Goal: Navigation & Orientation: Find specific page/section

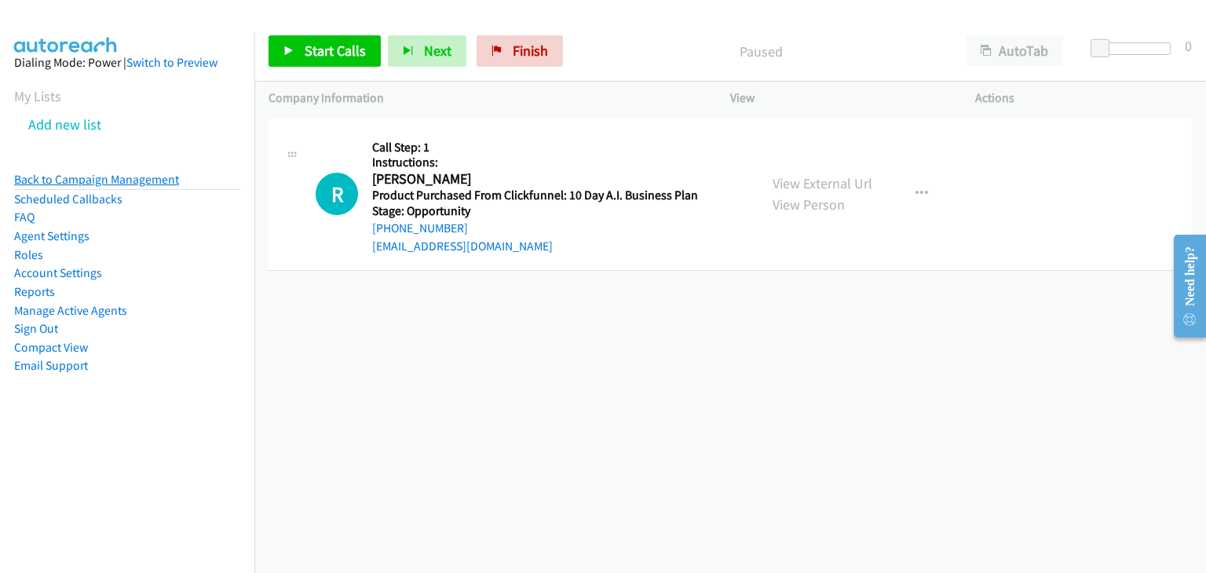
click at [114, 177] on link "Back to Campaign Management" at bounding box center [96, 179] width 165 height 15
click at [52, 177] on link "Back to Campaign Management" at bounding box center [96, 179] width 165 height 15
click at [96, 177] on link "Back to Campaign Management" at bounding box center [96, 179] width 165 height 15
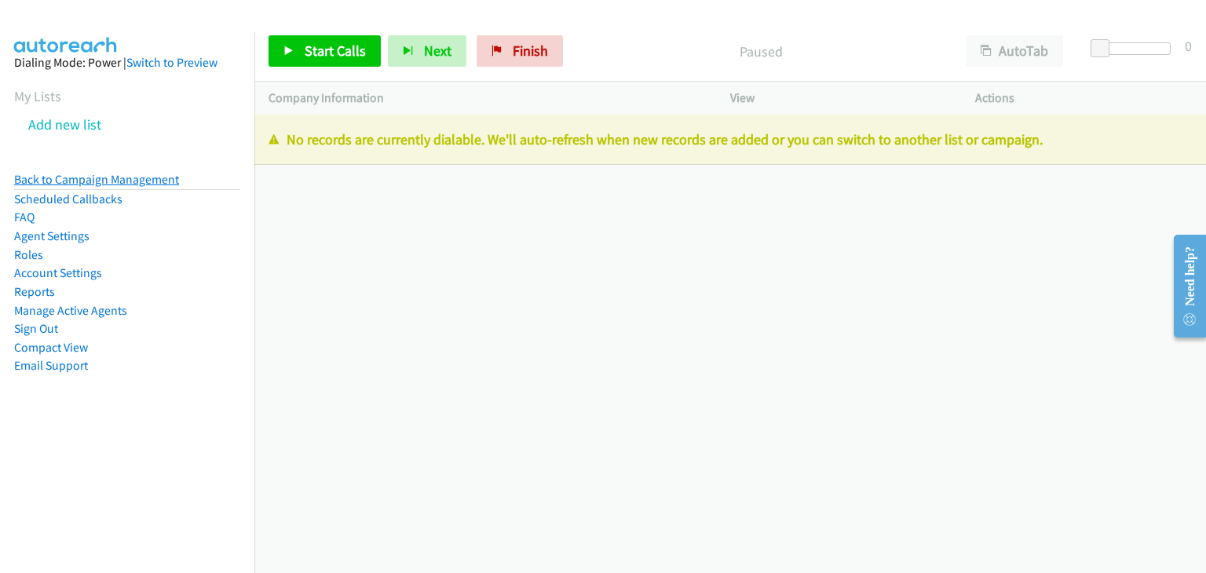
click at [73, 184] on link "Back to Campaign Management" at bounding box center [96, 179] width 165 height 15
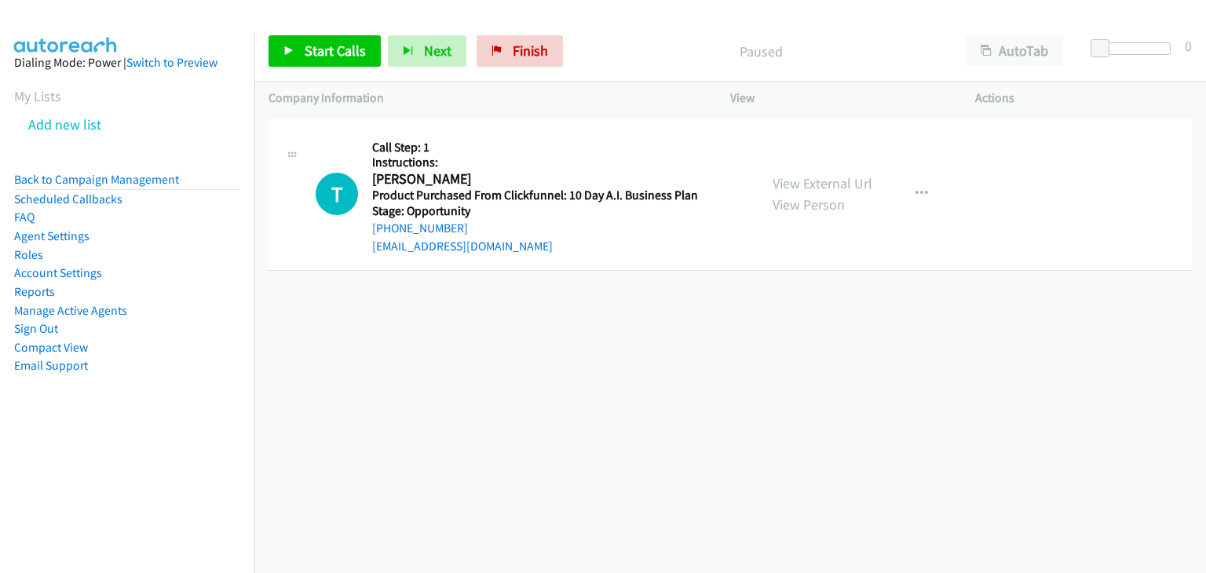
click at [41, 190] on li "Scheduled Callbacks" at bounding box center [127, 199] width 226 height 19
click at [41, 182] on link "Back to Campaign Management" at bounding box center [96, 179] width 165 height 15
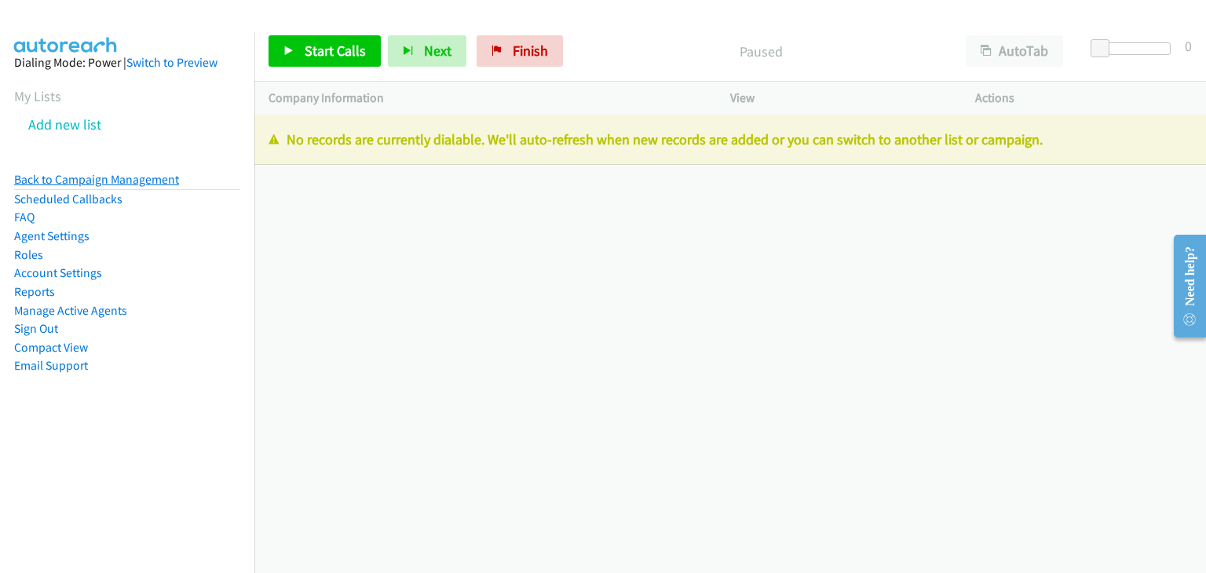
click at [75, 178] on link "Back to Campaign Management" at bounding box center [96, 179] width 165 height 15
click at [154, 183] on link "Back to Campaign Management" at bounding box center [96, 179] width 165 height 15
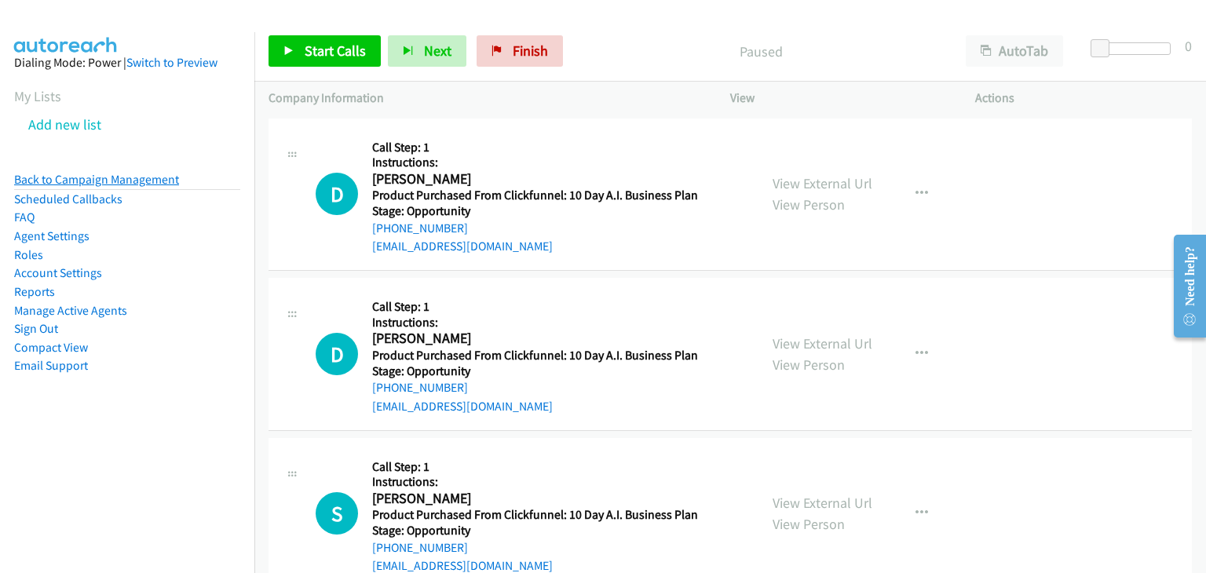
click at [37, 173] on link "Back to Campaign Management" at bounding box center [96, 179] width 165 height 15
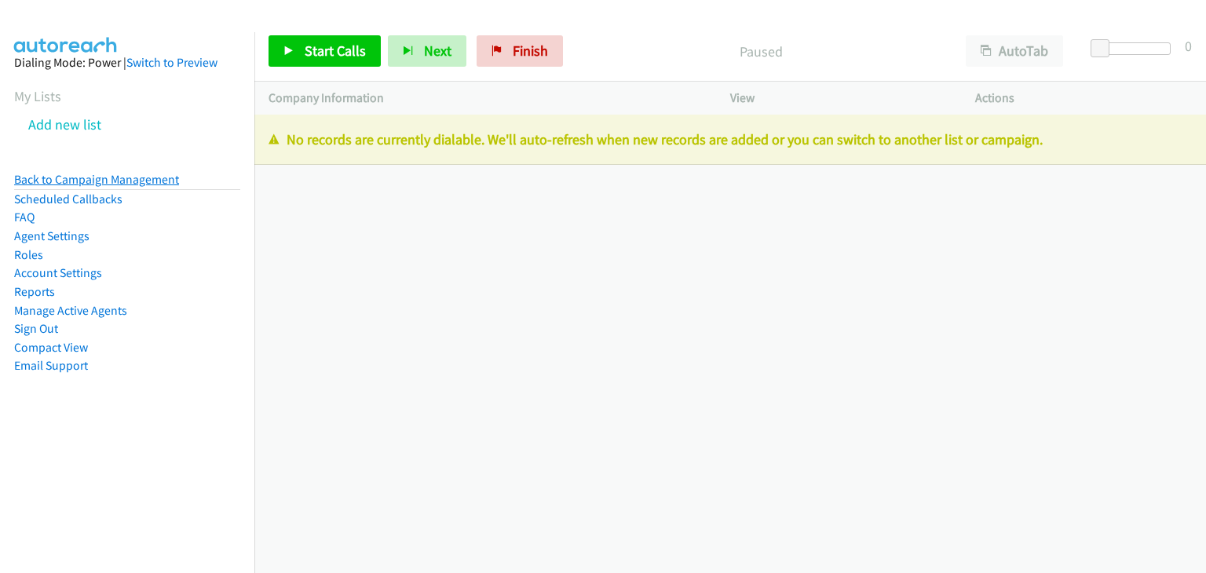
click at [46, 180] on link "Back to Campaign Management" at bounding box center [96, 179] width 165 height 15
click at [73, 180] on link "Back to Campaign Management" at bounding box center [96, 179] width 165 height 15
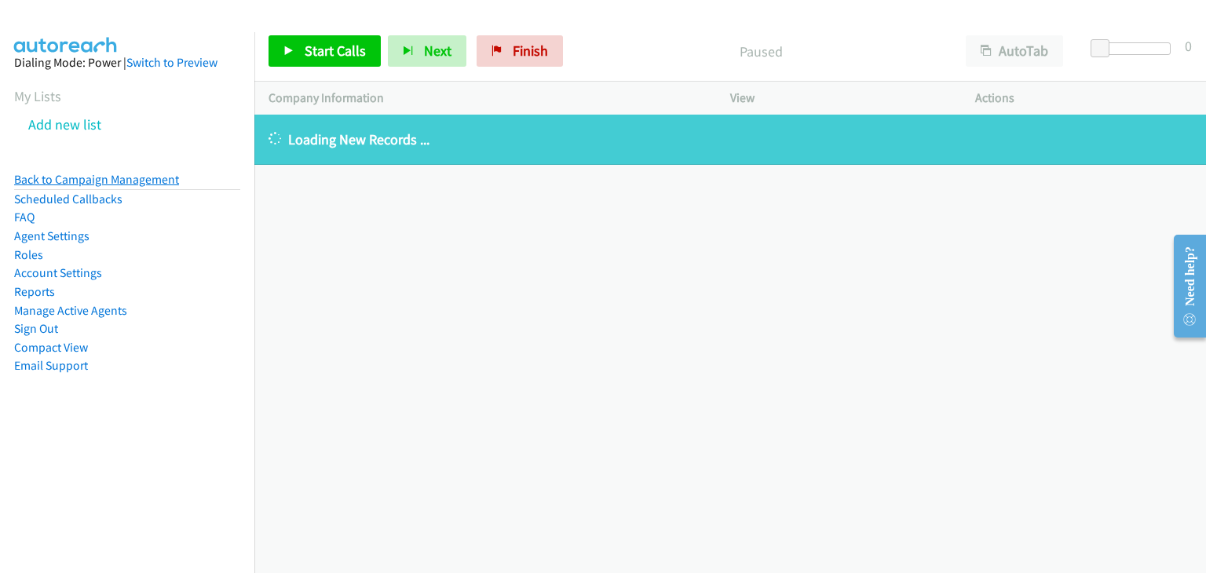
click at [57, 178] on link "Back to Campaign Management" at bounding box center [96, 179] width 165 height 15
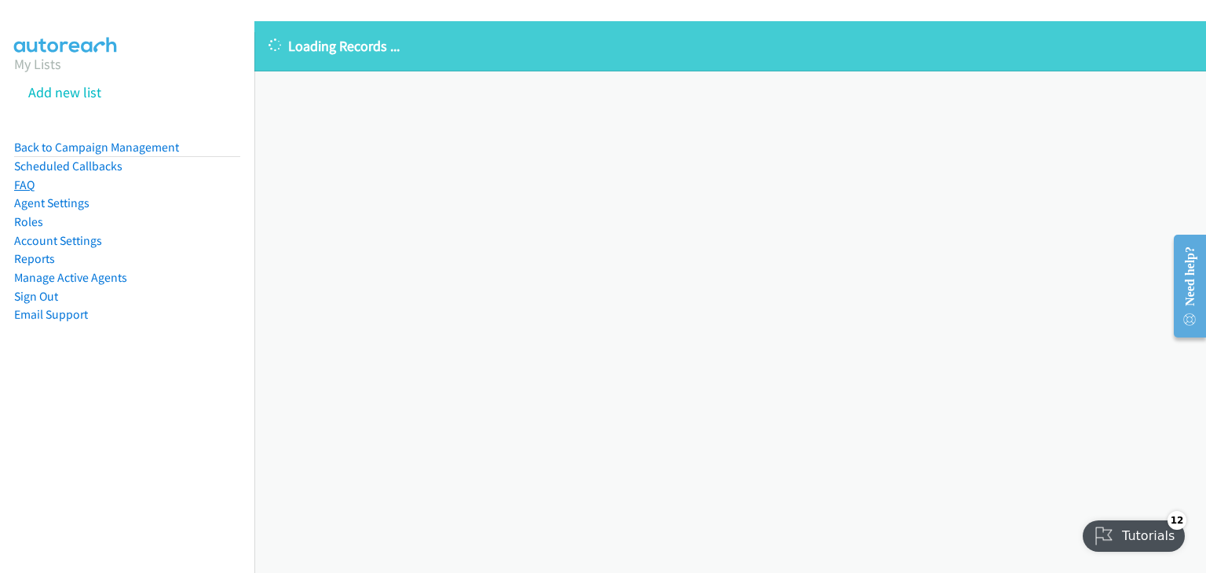
click at [25, 184] on link "FAQ" at bounding box center [24, 184] width 20 height 15
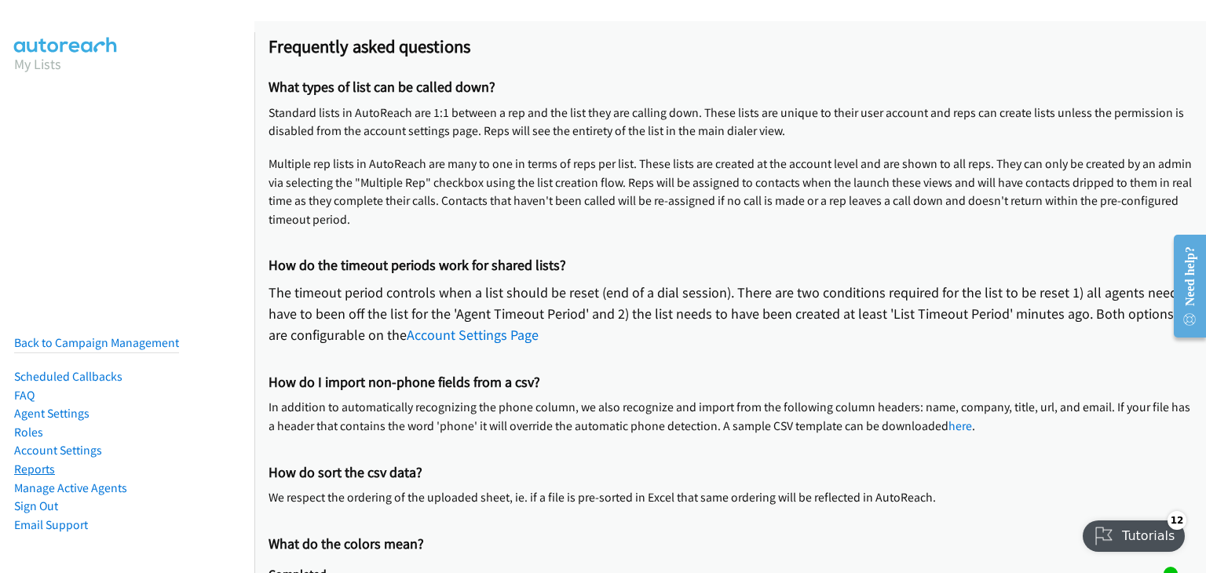
click at [32, 462] on link "Reports" at bounding box center [34, 469] width 41 height 15
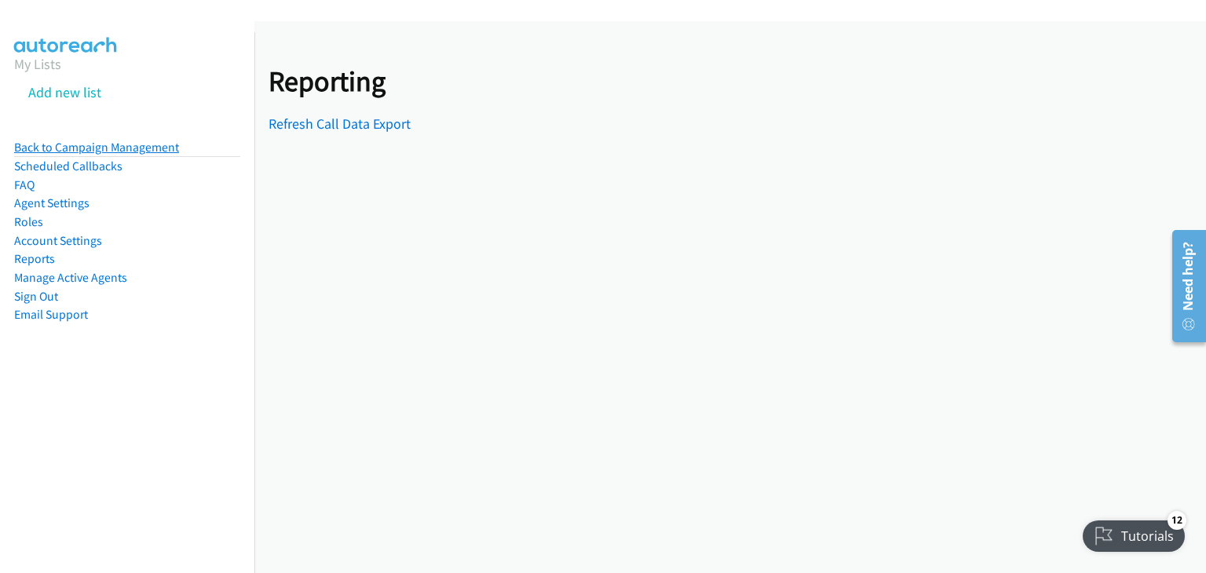
click at [50, 148] on link "Back to Campaign Management" at bounding box center [96, 147] width 165 height 15
